Goal: Information Seeking & Learning: Learn about a topic

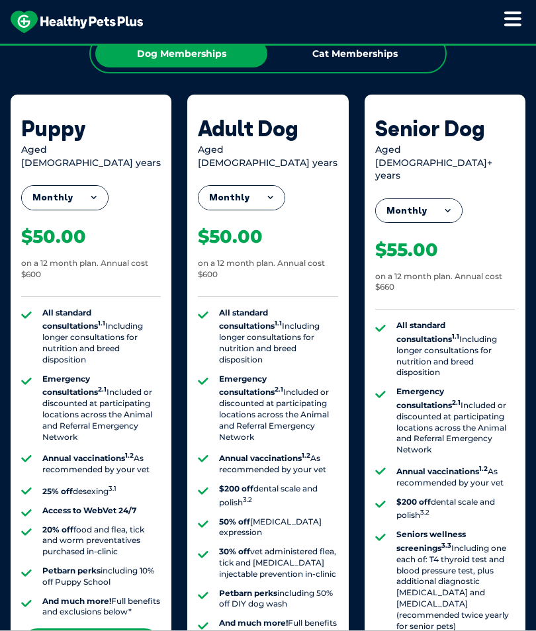
scroll to position [1184, 0]
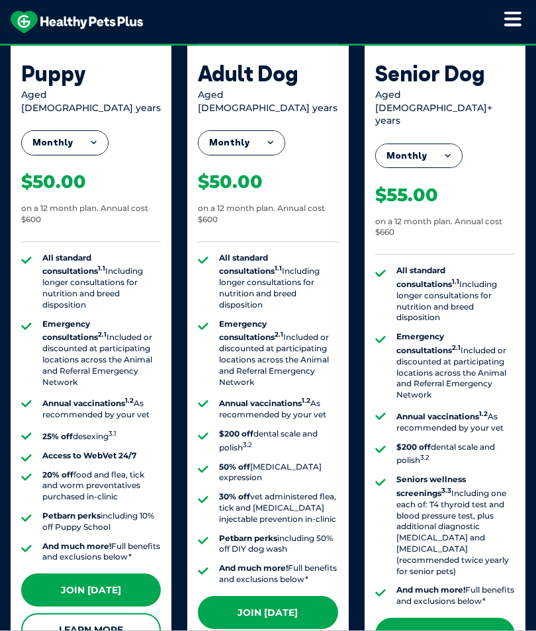
click at [75, 429] on li "25% off desexing 3.1" at bounding box center [101, 436] width 118 height 14
click at [124, 429] on li "25% off desexing 3.1" at bounding box center [101, 436] width 118 height 14
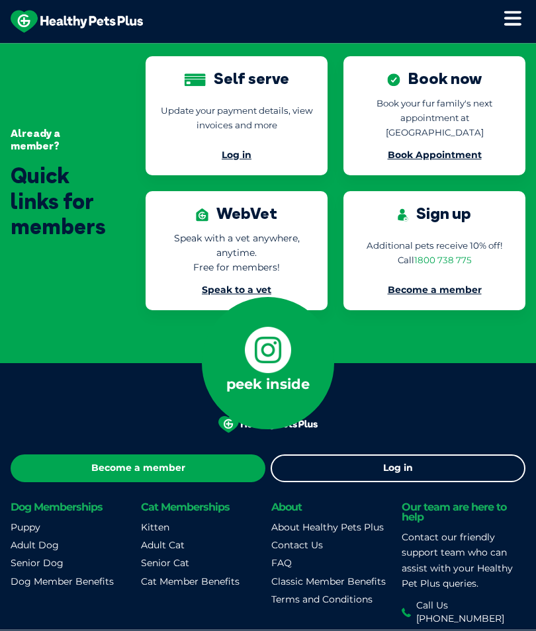
scroll to position [3650, 0]
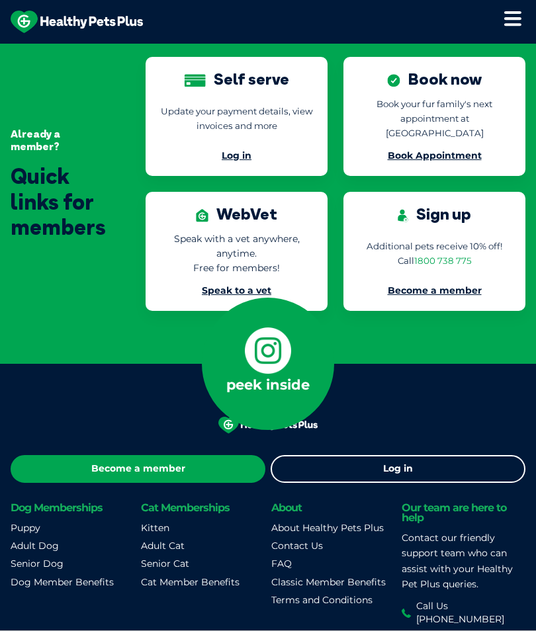
click at [74, 503] on h6 "Dog Memberships" at bounding box center [73, 508] width 124 height 10
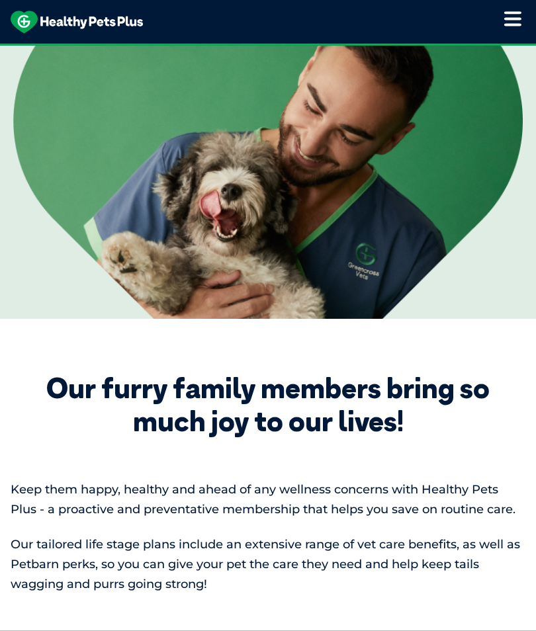
scroll to position [0, 0]
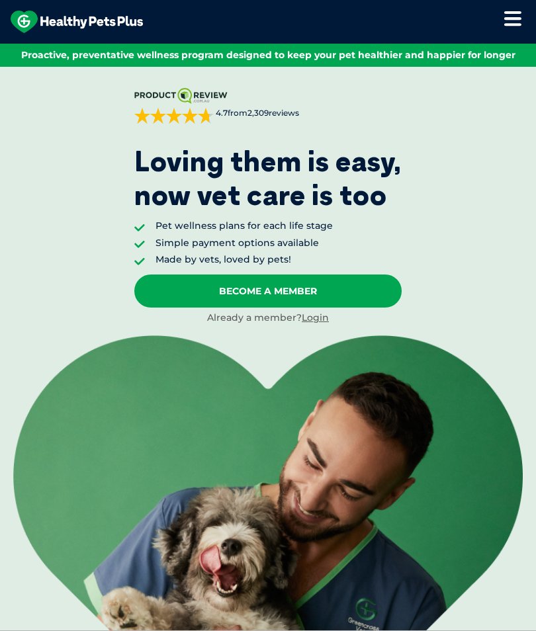
click at [514, 26] on icon at bounding box center [513, 19] width 18 height 16
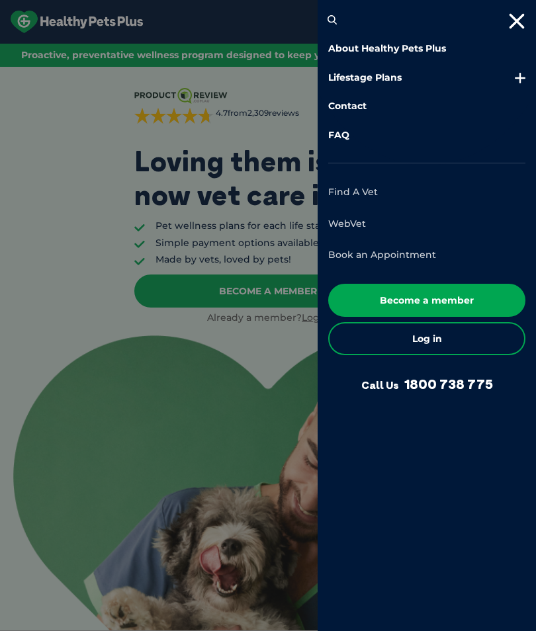
click at [234, 377] on div at bounding box center [268, 315] width 536 height 631
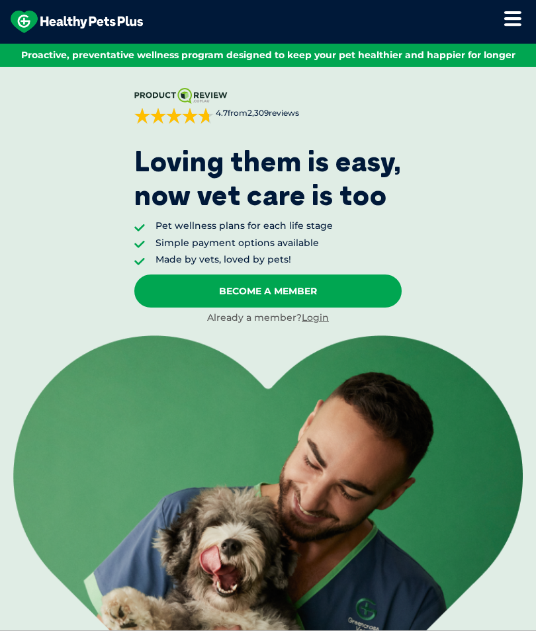
click at [210, 243] on li "Simple payment options available" at bounding box center [244, 243] width 177 height 13
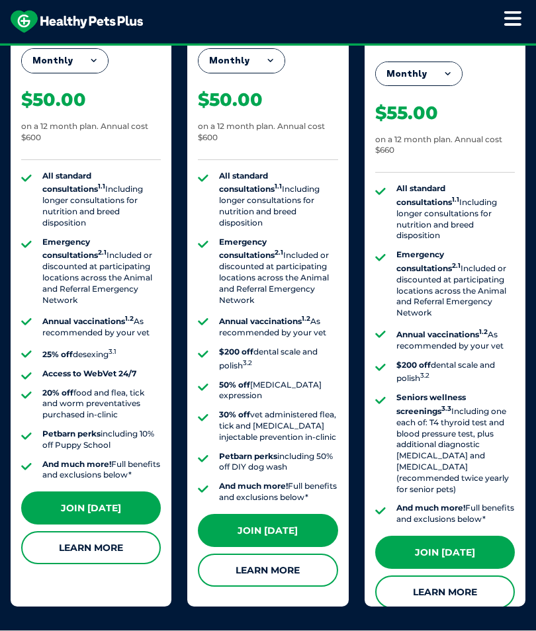
scroll to position [1267, 0]
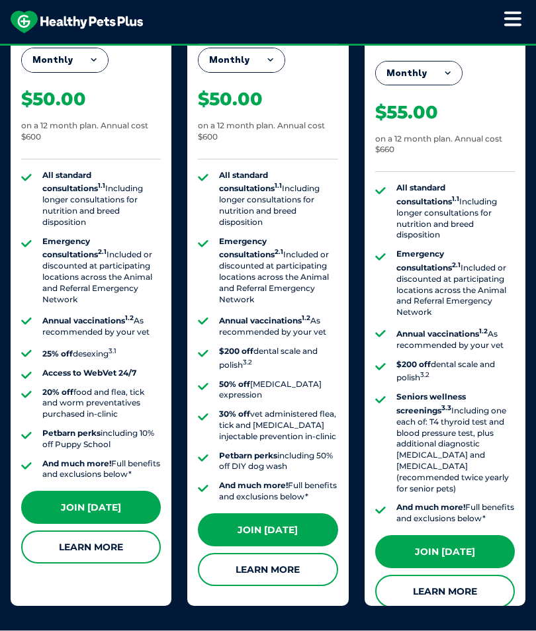
click at [381, 396] on ul "All standard consultations 1.1 Including longer consultations for nutrition and…" at bounding box center [445, 354] width 140 height 342
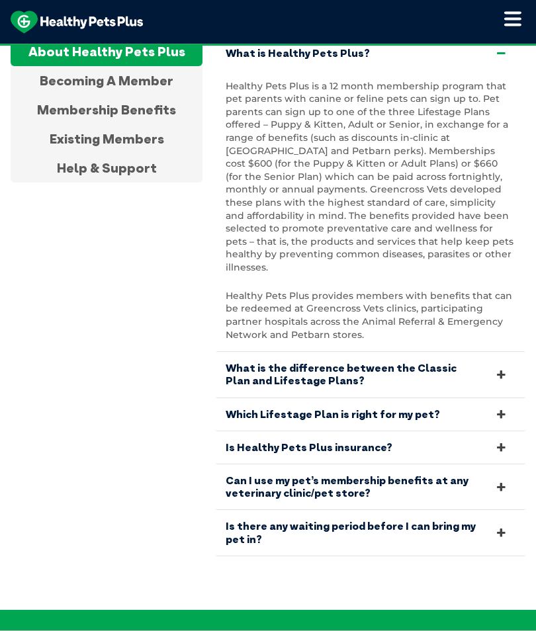
scroll to position [3044, 0]
click at [510, 432] on link "Is Healthy Pets Plus insurance?" at bounding box center [371, 448] width 310 height 32
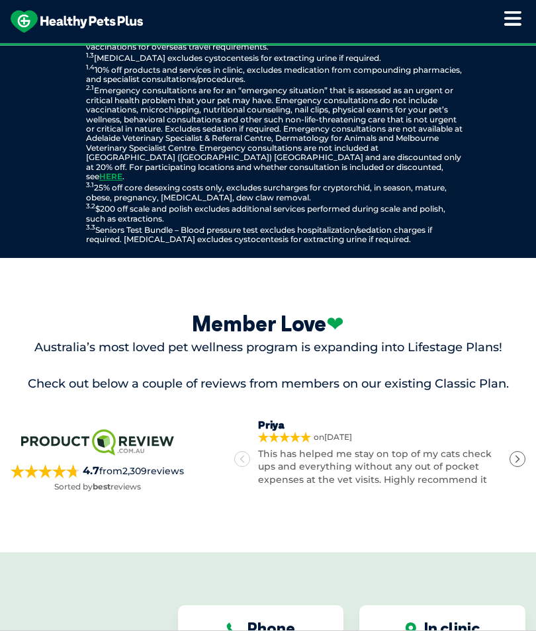
scroll to position [2001, 0]
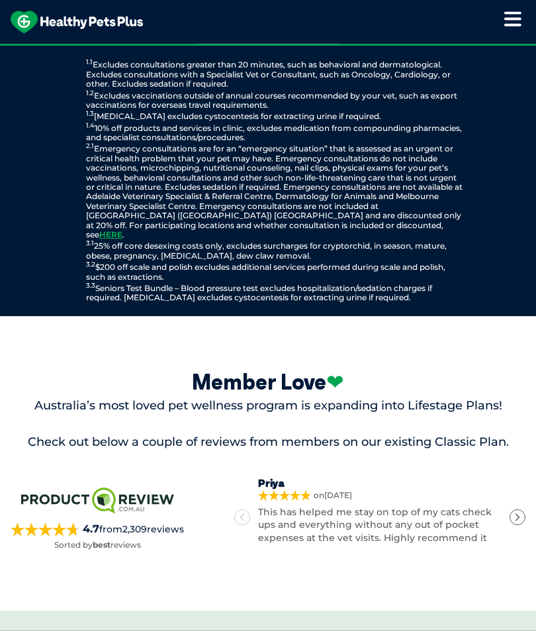
click at [516, 21] on icon at bounding box center [513, 19] width 18 height 16
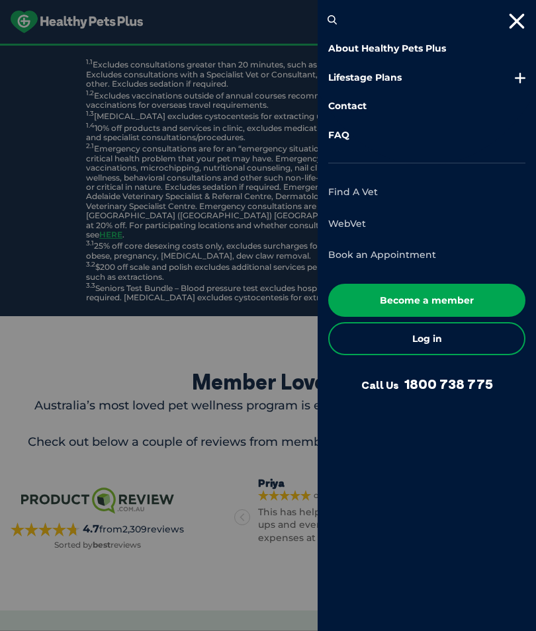
click at [511, 32] on div "About Healthy Pets Plus Lifestage Plans Dog Memberships Puppy Adult Dog Senior …" at bounding box center [426, 88] width 197 height 150
click at [518, 21] on icon at bounding box center [517, 21] width 18 height 16
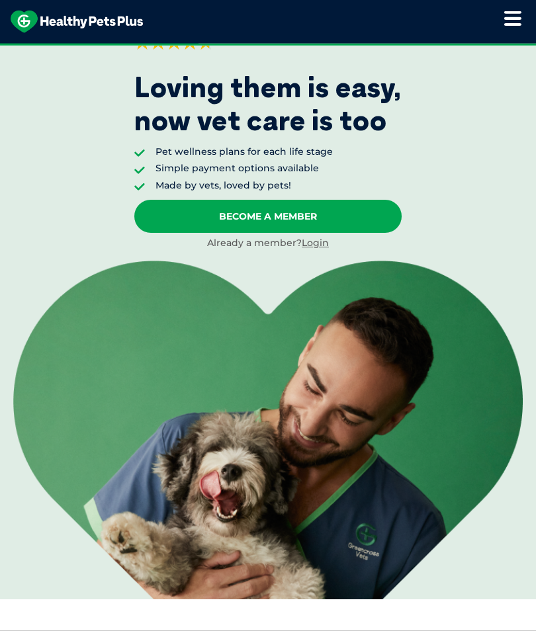
scroll to position [0, 0]
